Goal: Information Seeking & Learning: Learn about a topic

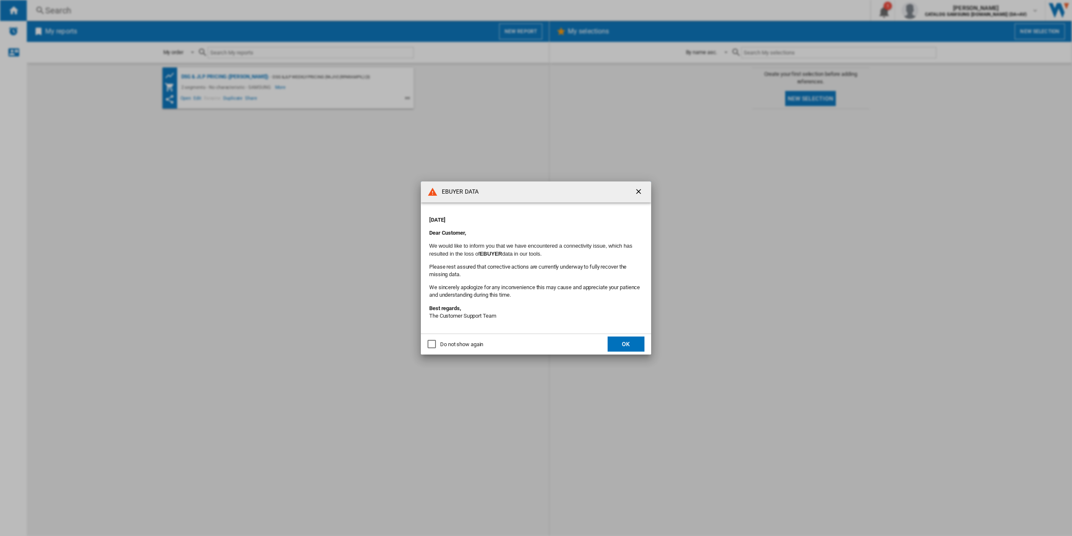
click at [640, 193] on ng-md-icon "getI18NText('BUTTONS.CLOSE_DIALOG')" at bounding box center [640, 192] width 10 height 10
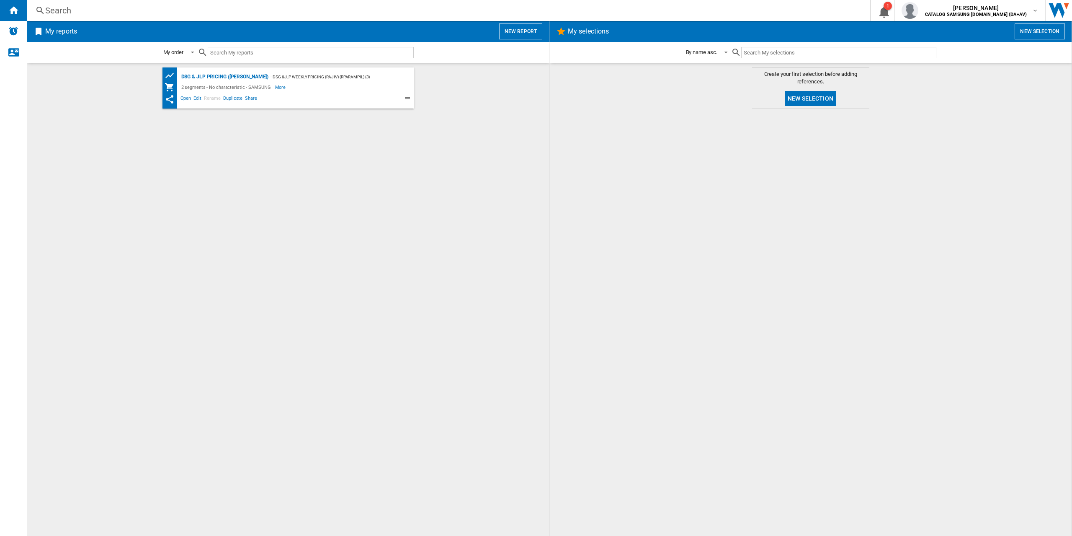
click at [128, 8] on div "Search" at bounding box center [446, 11] width 803 height 12
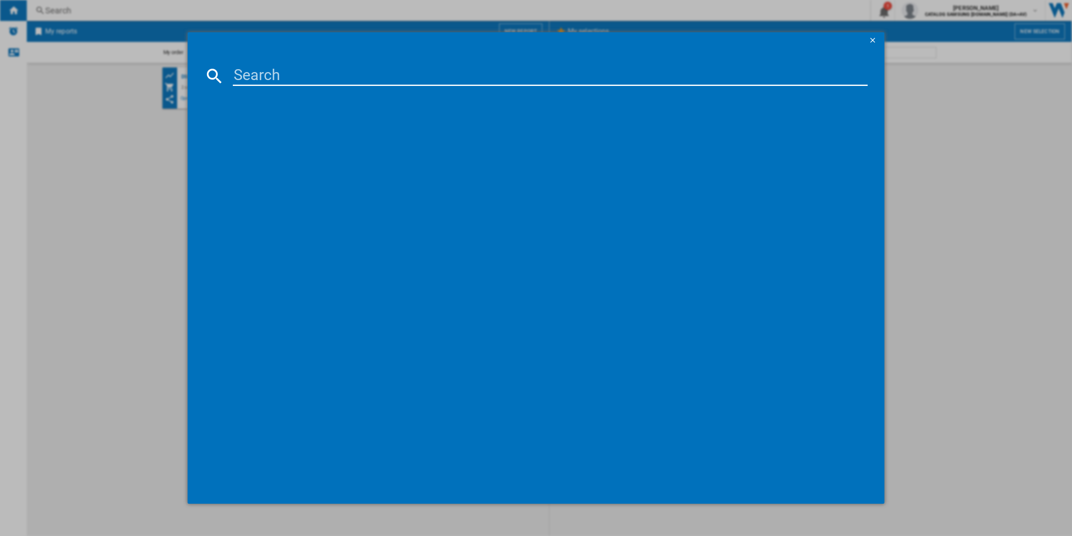
click at [285, 67] on input at bounding box center [550, 76] width 635 height 20
paste input "WW90CGC04DAEEU"
type input "WW90CGC04DAE"
click at [323, 130] on div "SAMSUNG WW90CGC04DAEEU WHITE" at bounding box center [542, 130] width 627 height 8
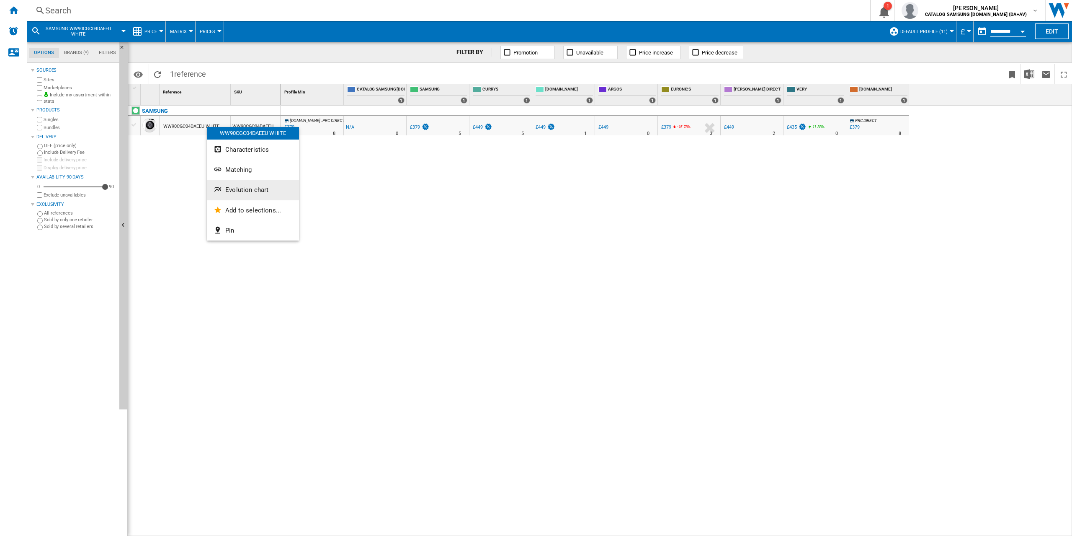
click at [229, 191] on span "Evolution chart" at bounding box center [246, 190] width 43 height 8
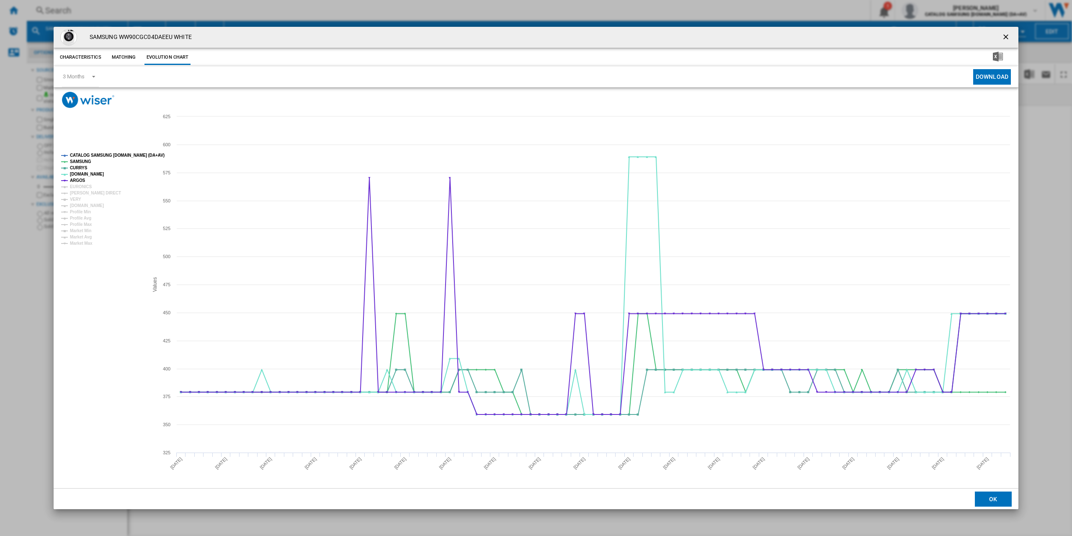
click at [83, 155] on tspan "CATALOG SAMSUNG [DOMAIN_NAME] (DA+AV)" at bounding box center [117, 155] width 95 height 5
click at [74, 168] on tspan "CURRYS" at bounding box center [79, 167] width 18 height 5
click at [75, 176] on tspan "[DOMAIN_NAME]" at bounding box center [87, 174] width 34 height 5
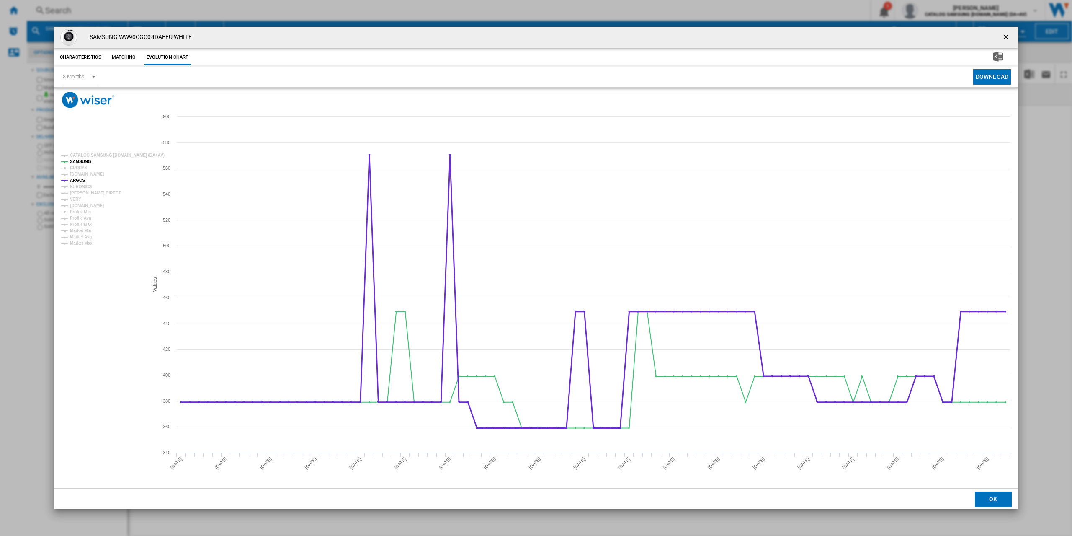
click at [75, 181] on tspan "ARGOS" at bounding box center [78, 180] width 16 height 5
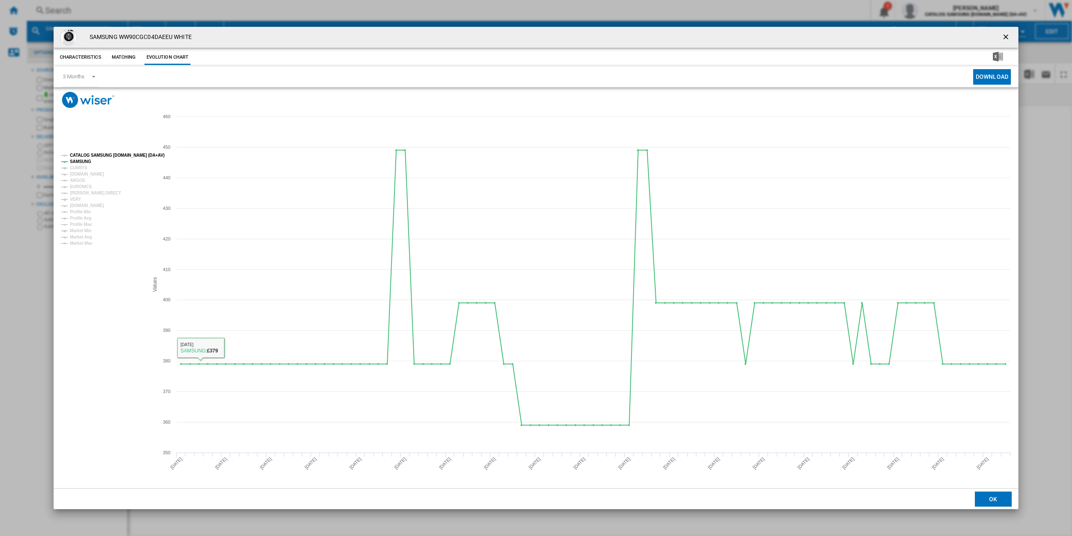
click at [132, 155] on tspan "CATALOG SAMSUNG [DOMAIN_NAME] (DA+AV)" at bounding box center [117, 155] width 95 height 5
click at [80, 170] on tspan "CURRYS" at bounding box center [79, 167] width 18 height 5
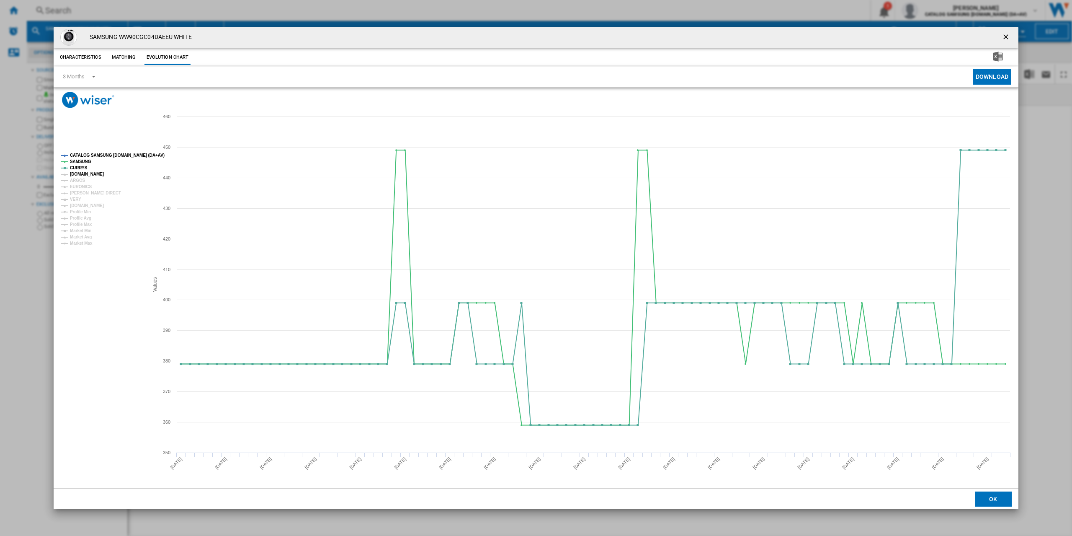
click at [78, 175] on tspan "[DOMAIN_NAME]" at bounding box center [87, 174] width 34 height 5
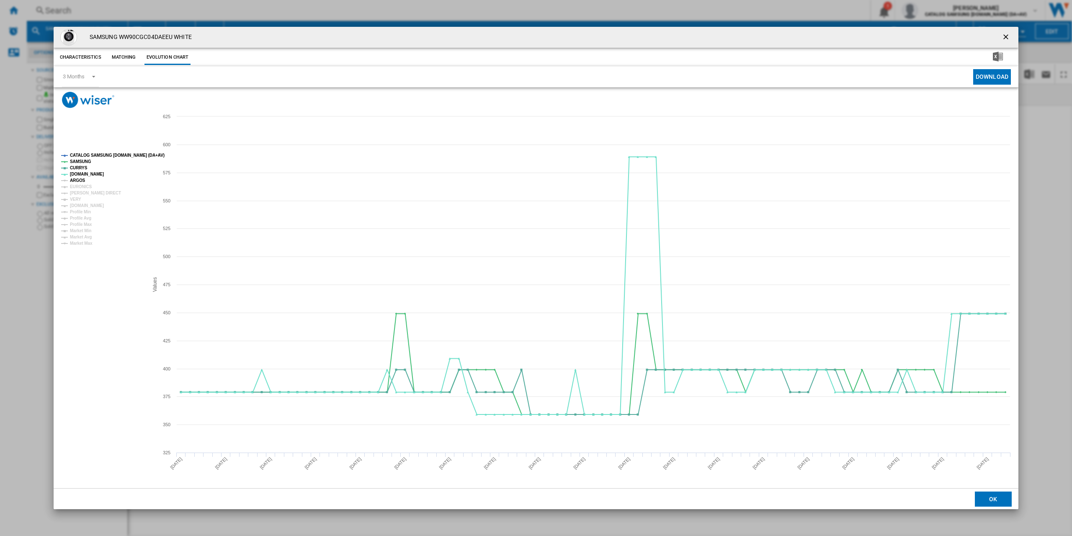
click at [76, 183] on tspan "ARGOS" at bounding box center [78, 180] width 16 height 5
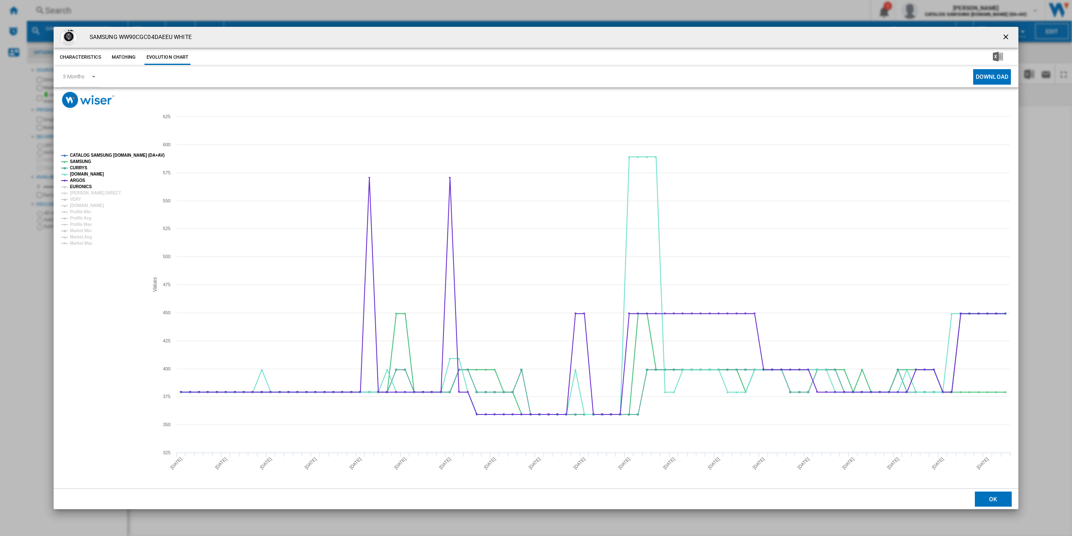
click at [77, 188] on tspan "EURONICS" at bounding box center [81, 186] width 22 height 5
click at [76, 195] on tspan "[PERSON_NAME] DIRECT" at bounding box center [95, 193] width 51 height 5
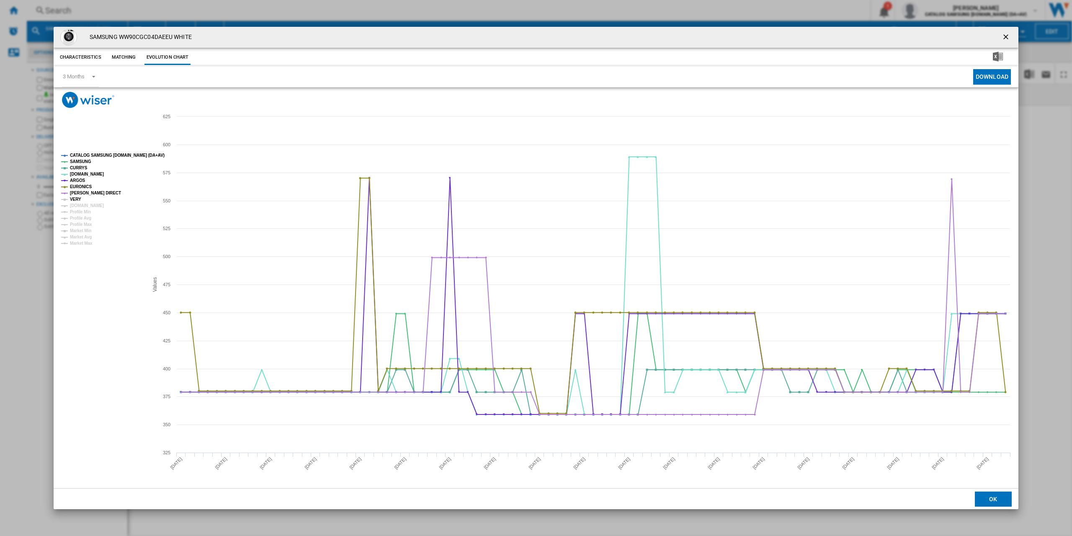
click at [76, 198] on tspan "VERY" at bounding box center [75, 199] width 11 height 5
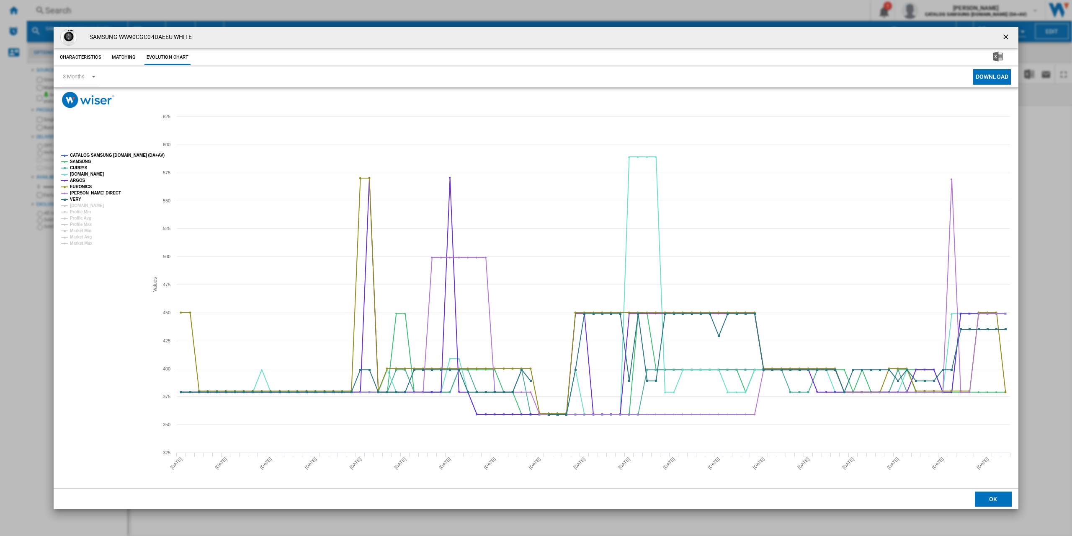
click at [76, 202] on tspan "VERY" at bounding box center [75, 199] width 11 height 5
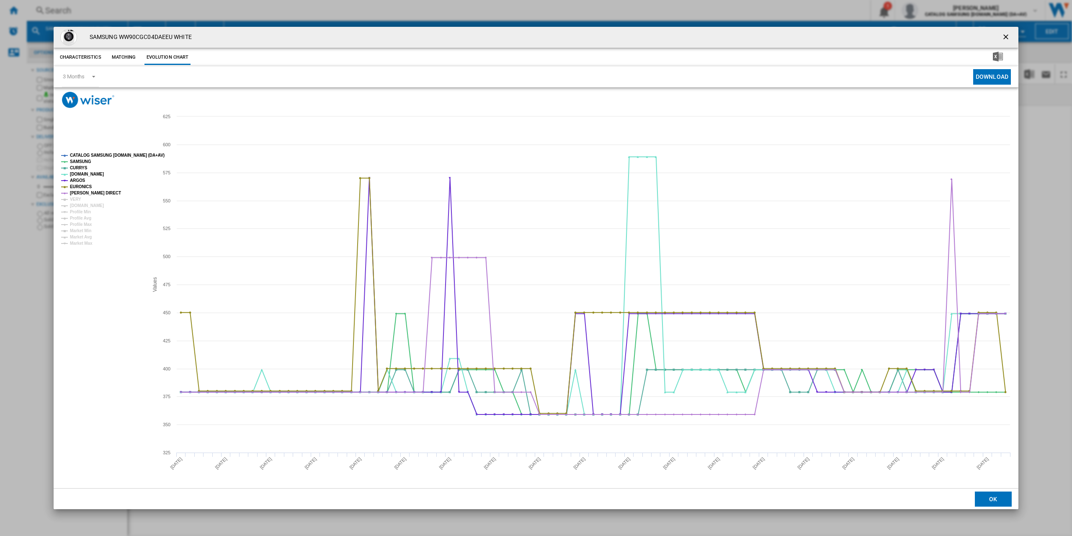
click at [1012, 35] on ng-md-icon "getI18NText('BUTTONS.CLOSE_DIALOG')" at bounding box center [1007, 38] width 10 height 10
